Goal: Task Accomplishment & Management: Manage account settings

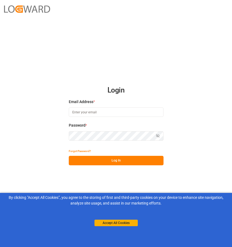
click at [98, 112] on input at bounding box center [116, 111] width 95 height 9
type input "shreyas.prasad@logward.com"
click at [106, 160] on button "Log In" at bounding box center [116, 160] width 95 height 9
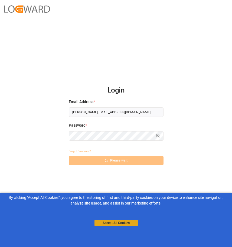
click at [113, 225] on button "Accept All Cookies" at bounding box center [115, 223] width 43 height 6
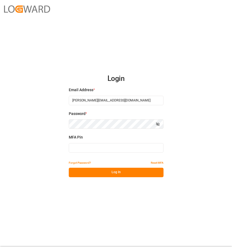
click at [103, 149] on input at bounding box center [116, 147] width 95 height 9
paste input "068634"
type input "068634"
click at [111, 169] on button "Log In" at bounding box center [116, 172] width 95 height 9
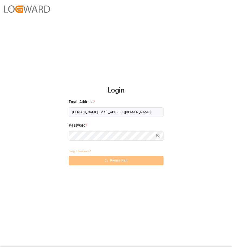
click at [128, 160] on div "Forgot Password? Please wait" at bounding box center [116, 155] width 95 height 19
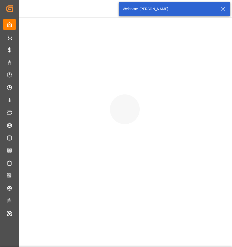
click at [223, 8] on icon at bounding box center [223, 9] width 6 height 6
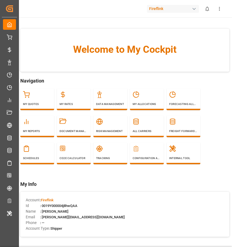
click at [215, 105] on div "My Quotes My Rates Data Management My Allocations Forecasting Allocations My Re…" at bounding box center [124, 128] width 209 height 81
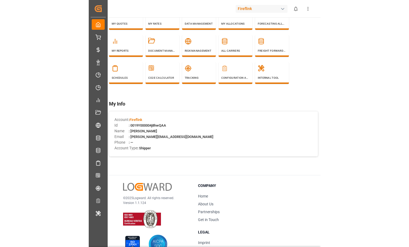
scroll to position [94, 0]
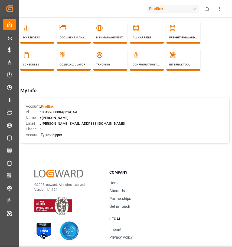
click at [70, 113] on span ": 0019Y000004j8hwQAA" at bounding box center [58, 112] width 37 height 4
copy span "0019Y000004j8hwQAA"
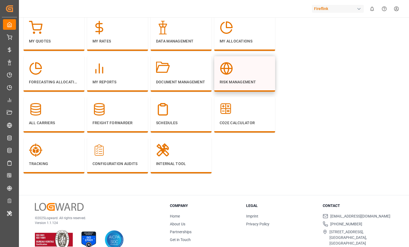
scroll to position [0, 0]
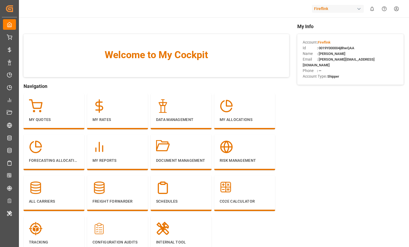
click at [232, 11] on html "Created by potrace 1.15, written by Peter Selinger 2001-2017 Created by potrace…" at bounding box center [204, 123] width 409 height 247
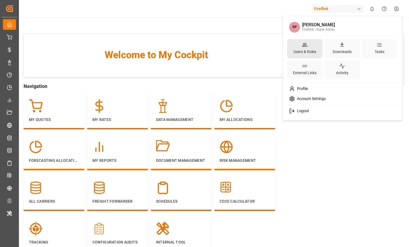
click at [232, 48] on div "Users & Roles" at bounding box center [304, 52] width 25 height 8
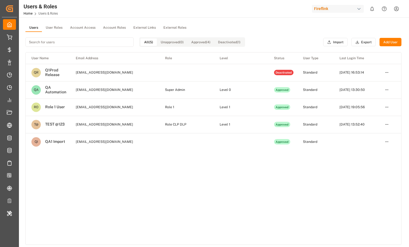
click at [54, 31] on button "User Roles" at bounding box center [54, 28] width 24 height 8
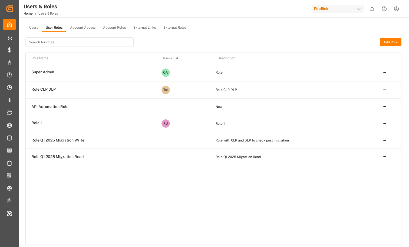
click at [175, 28] on button "External Roles" at bounding box center [175, 28] width 31 height 8
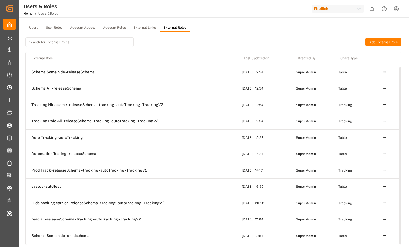
scroll to position [15, 0]
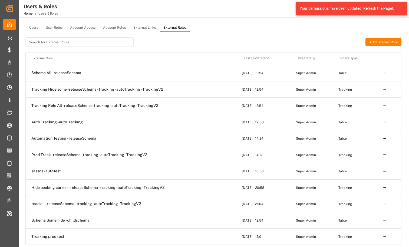
click at [232, 31] on div "Users User Roles Account Access Account Roles External Links External Roles" at bounding box center [213, 28] width 376 height 8
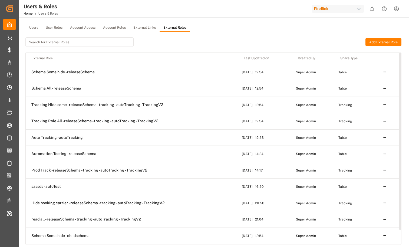
click at [328, 8] on div "Fireflink" at bounding box center [338, 9] width 52 height 8
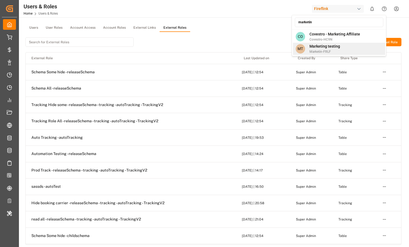
type input "marketin"
click at [328, 47] on span "Marketing testing" at bounding box center [325, 47] width 31 height 6
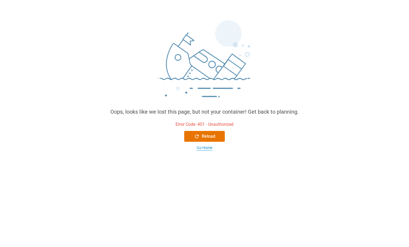
click at [204, 147] on div "Go Home" at bounding box center [205, 148] width 16 height 6
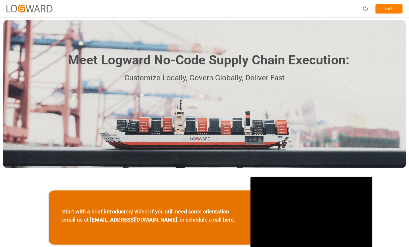
click at [387, 9] on button "Log In" at bounding box center [389, 8] width 27 height 9
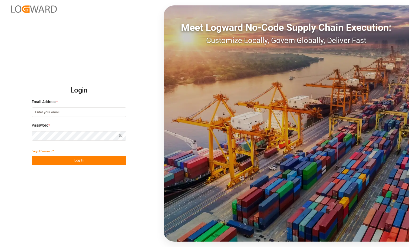
type input "shreyas.prasad@logward.com"
click at [70, 162] on button "Log In" at bounding box center [79, 160] width 95 height 9
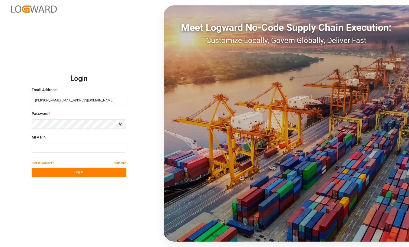
click at [110, 149] on input at bounding box center [79, 147] width 95 height 9
paste input "188650"
type input "188650"
click at [77, 170] on button "Log In" at bounding box center [79, 172] width 95 height 9
